Goal: Use online tool/utility: Utilize a website feature to perform a specific function

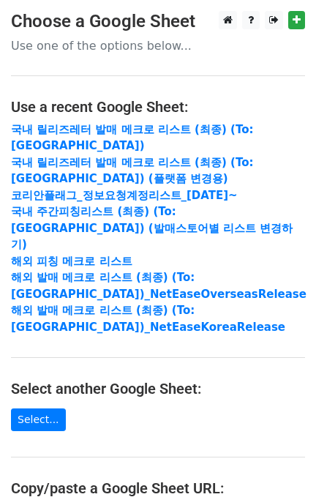
scroll to position [195, 0]
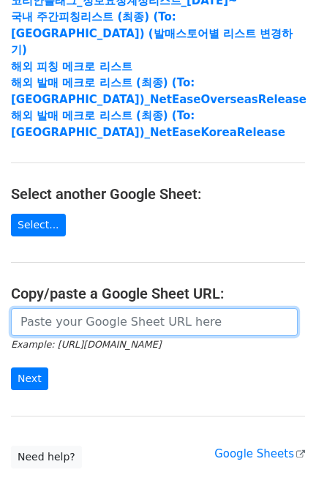
click at [122, 308] on input "url" at bounding box center [154, 322] width 287 height 28
paste input "https://docs.google.com/spreadsheets/d/13jrbWeDzfHjZsmHtyl3LoZtA1VA4pUm-BhH0aDT…"
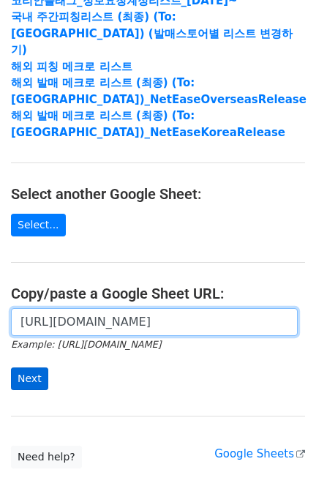
scroll to position [0, 527]
type input "https://docs.google.com/spreadsheets/d/13jrbWeDzfHjZsmHtyl3LoZtA1VA4pUm-BhH0aDT…"
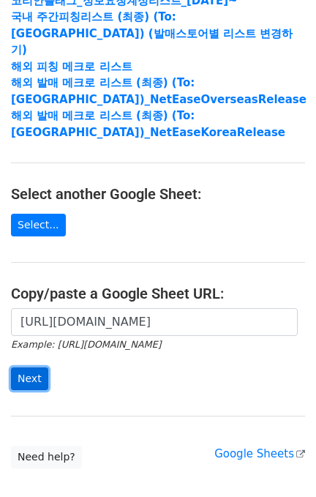
click at [34, 368] on input "Next" at bounding box center [29, 379] width 37 height 23
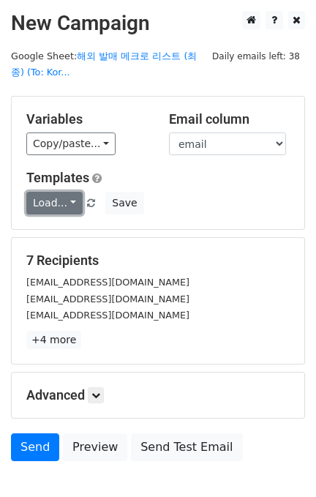
click at [42, 207] on link "Load..." at bounding box center [54, 203] width 56 height 23
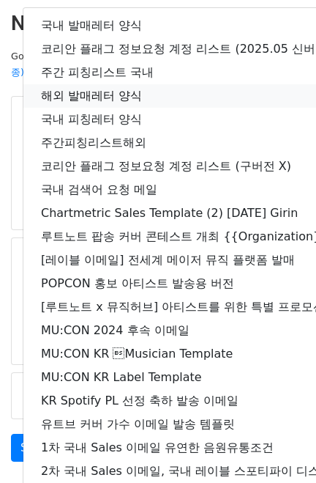
click at [103, 102] on link "해외 발매레터 양식" at bounding box center [258, 95] width 470 height 23
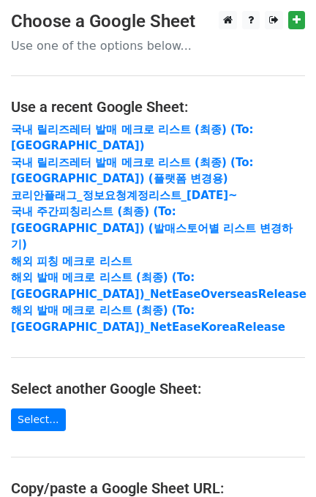
scroll to position [265, 0]
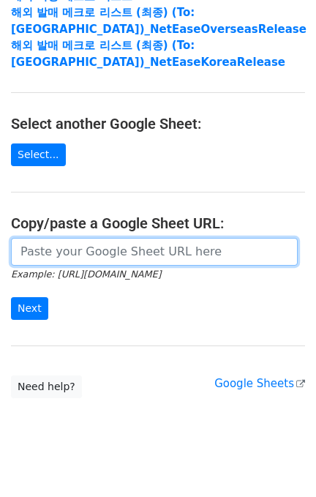
click at [130, 239] on input "url" at bounding box center [154, 252] width 287 height 28
paste input "https://docs.google.com/spreadsheets/d/13jrbWeDzfHjZsmHtyl3LoZtA1VA4pUm-BhH0aDT…"
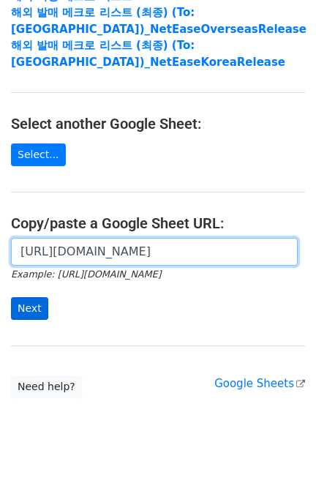
type input "https://docs.google.com/spreadsheets/d/13jrbWeDzfHjZsmHtyl3LoZtA1VA4pUm-BhH0aDT…"
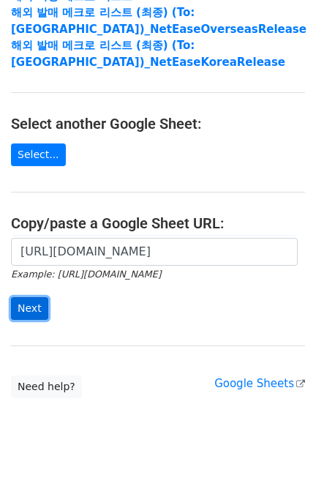
click at [26, 297] on input "Next" at bounding box center [29, 308] width 37 height 23
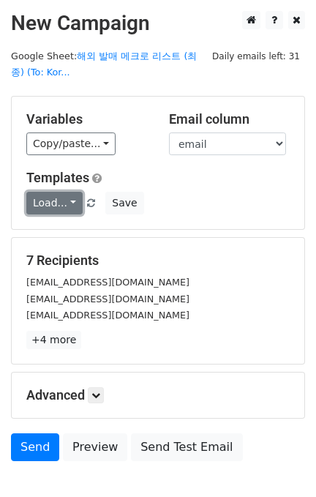
click at [50, 193] on link "Load..." at bounding box center [54, 203] width 56 height 23
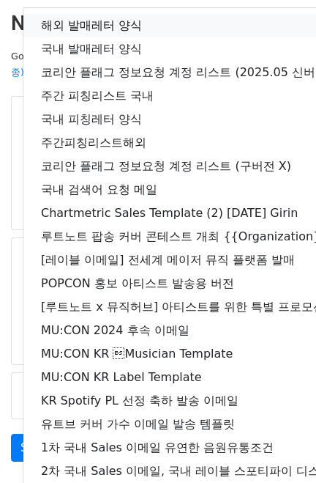
click at [115, 31] on link "해외 발매레터 양식" at bounding box center [258, 25] width 470 height 23
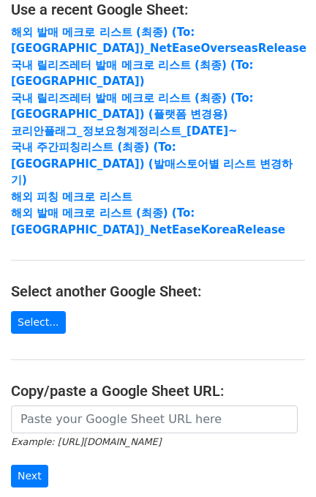
scroll to position [195, 0]
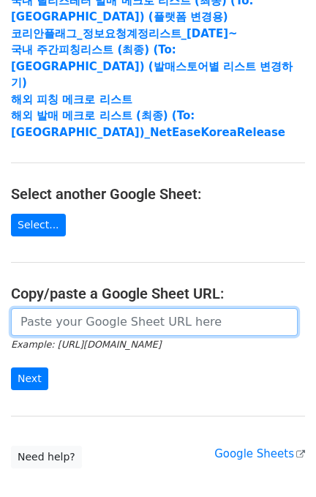
click at [112, 308] on input "url" at bounding box center [154, 322] width 287 height 28
paste input "[URL][DOMAIN_NAME]"
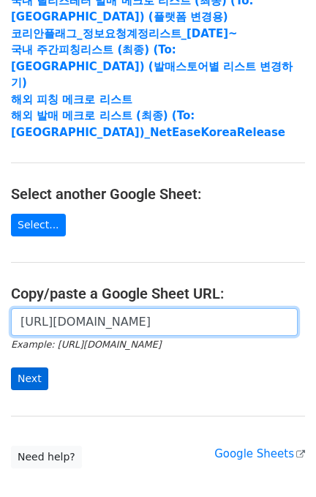
type input "[URL][DOMAIN_NAME]"
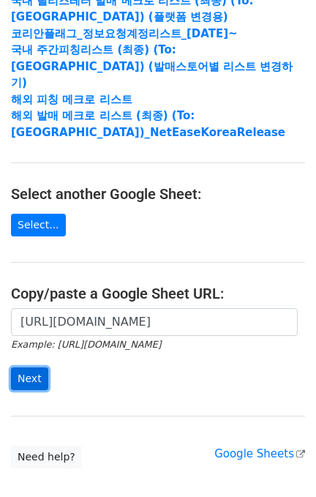
click at [14, 368] on input "Next" at bounding box center [29, 379] width 37 height 23
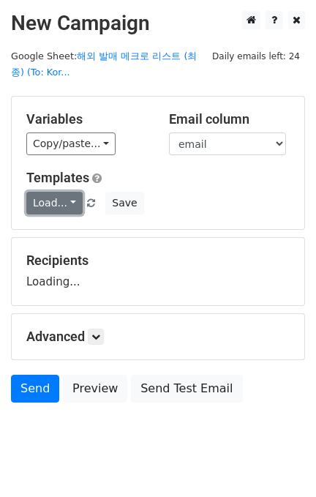
click at [56, 201] on link "Load..." at bounding box center [54, 203] width 56 height 23
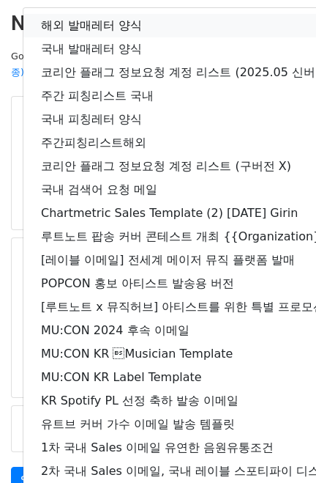
drag, startPoint x: 102, startPoint y: 22, endPoint x: 96, endPoint y: 32, distance: 11.2
click at [102, 21] on link "해외 발매레터 양식" at bounding box center [258, 25] width 470 height 23
